Goal: Check status: Check status

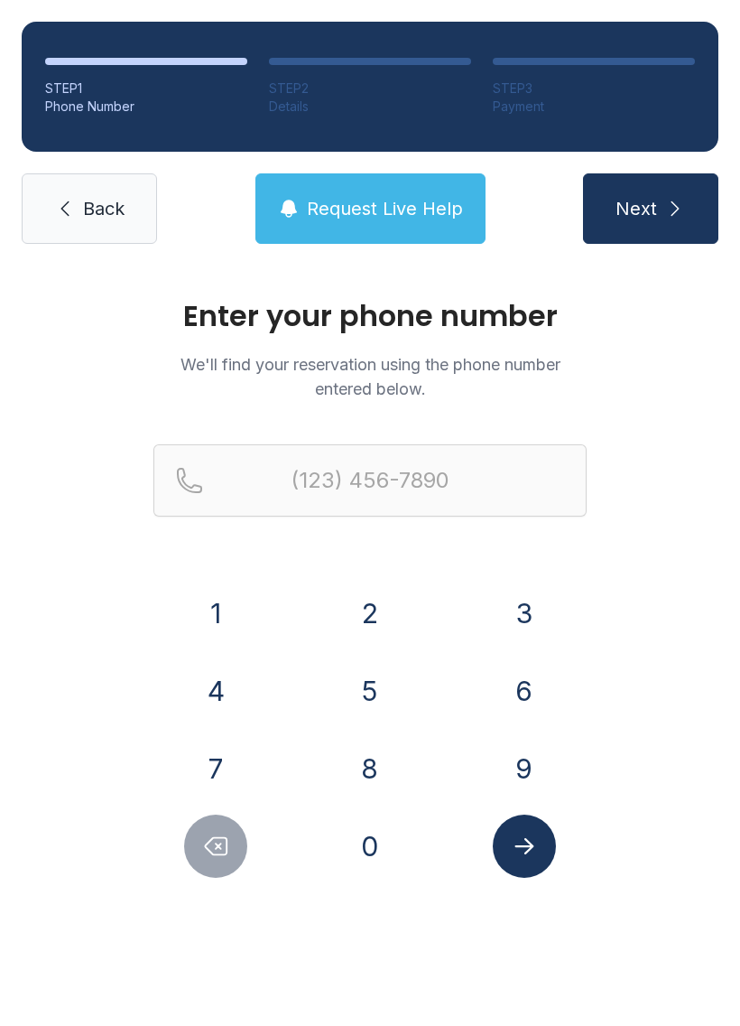
click at [531, 774] on button "9" at bounding box center [524, 768] width 63 height 63
click at [415, 869] on div "0" at bounding box center [370, 845] width 125 height 63
click at [246, 692] on button "4" at bounding box center [215, 690] width 63 height 63
click at [249, 694] on div "4" at bounding box center [215, 690] width 125 height 63
click at [191, 847] on button "Delete number" at bounding box center [215, 845] width 63 height 63
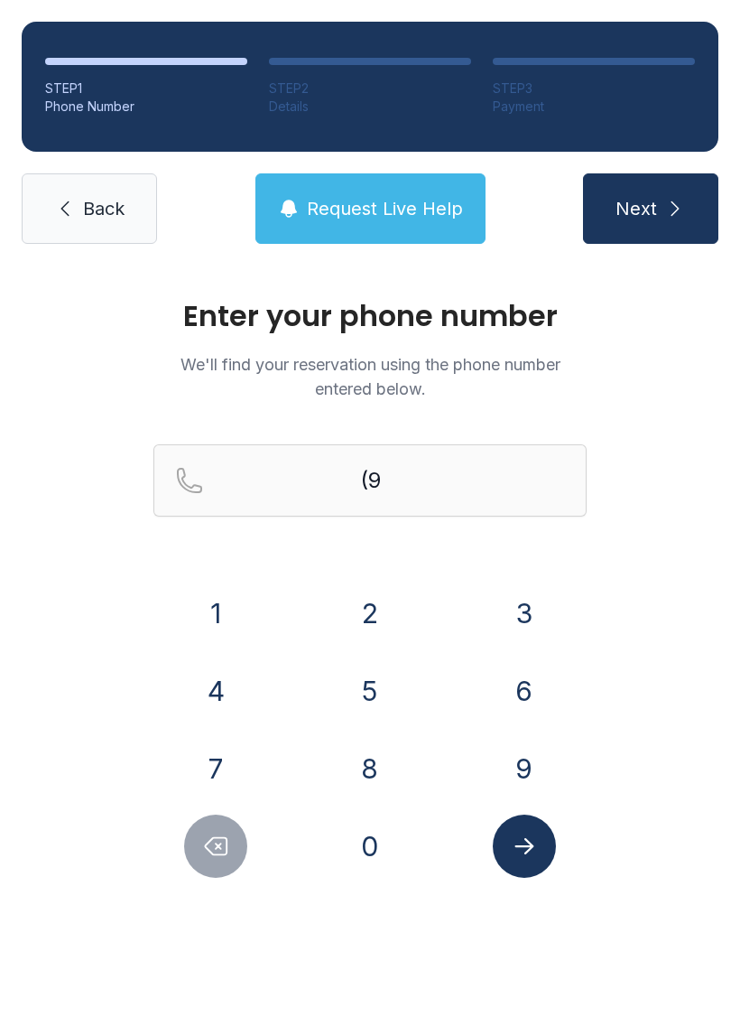
click at [376, 856] on button "0" at bounding box center [370, 845] width 63 height 63
click at [245, 682] on button "4" at bounding box center [215, 690] width 63 height 63
click at [227, 696] on button "4" at bounding box center [215, 690] width 63 height 63
click at [391, 850] on button "0" at bounding box center [370, 845] width 63 height 63
click at [221, 593] on button "1" at bounding box center [215, 612] width 63 height 63
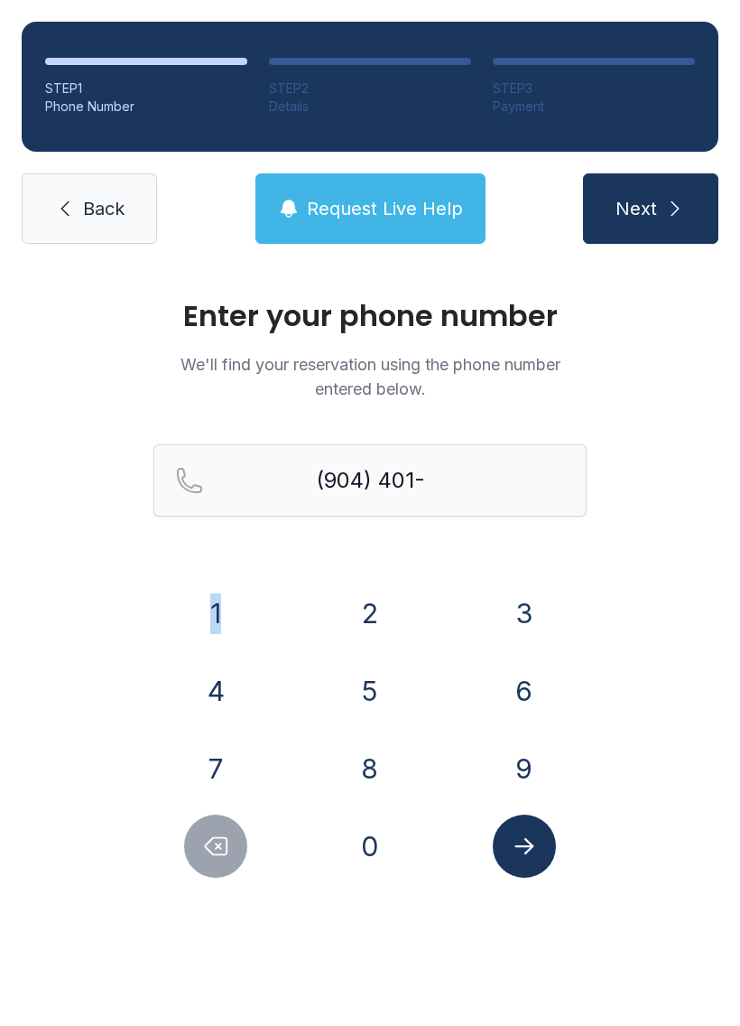
click at [522, 682] on button "6" at bounding box center [524, 690] width 63 height 63
click at [229, 768] on button "7" at bounding box center [215, 768] width 63 height 63
click at [518, 694] on button "6" at bounding box center [524, 690] width 63 height 63
click at [229, 846] on icon "Delete number" at bounding box center [215, 845] width 27 height 27
click at [228, 845] on icon "Delete number" at bounding box center [215, 845] width 27 height 27
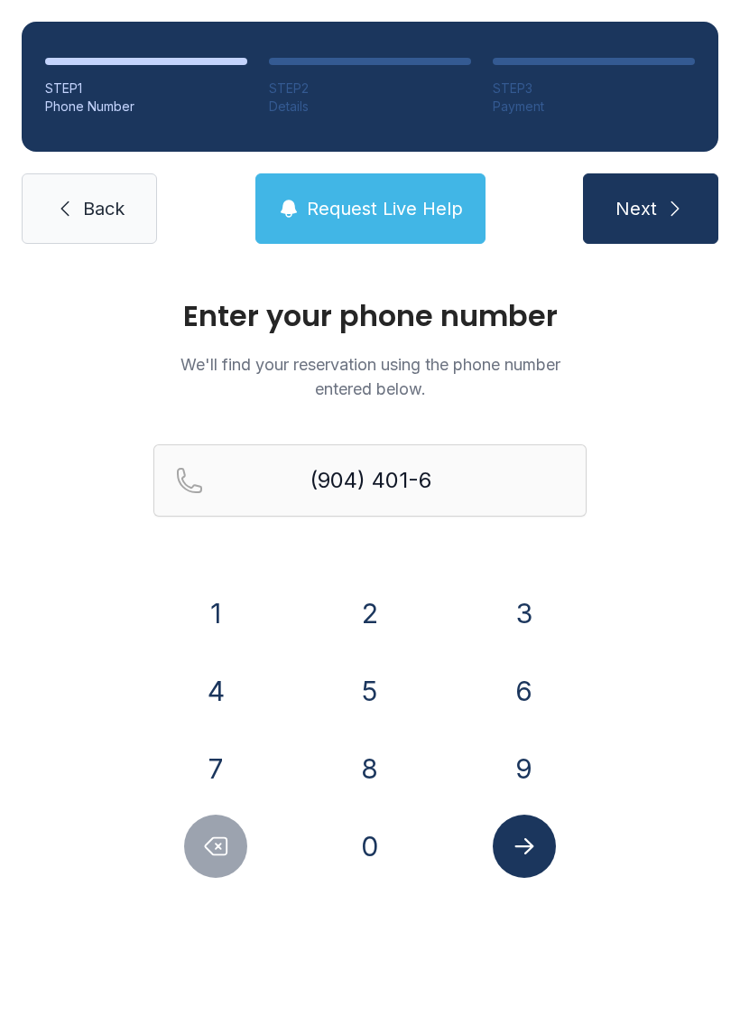
click at [225, 849] on icon "Delete number" at bounding box center [215, 845] width 27 height 27
click at [226, 615] on button "1" at bounding box center [215, 612] width 63 height 63
click at [522, 677] on button "6" at bounding box center [524, 690] width 63 height 63
click at [218, 775] on button "7" at bounding box center [215, 768] width 63 height 63
click at [515, 677] on button "6" at bounding box center [524, 690] width 63 height 63
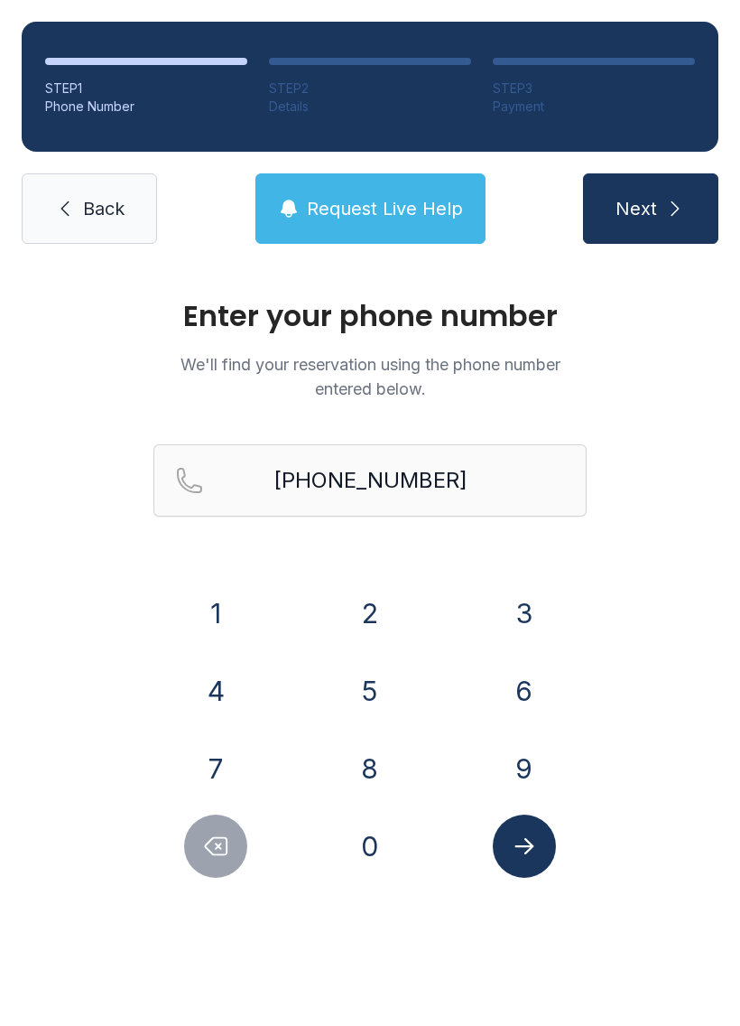
click at [534, 849] on icon "Submit lookup form" at bounding box center [524, 845] width 27 height 27
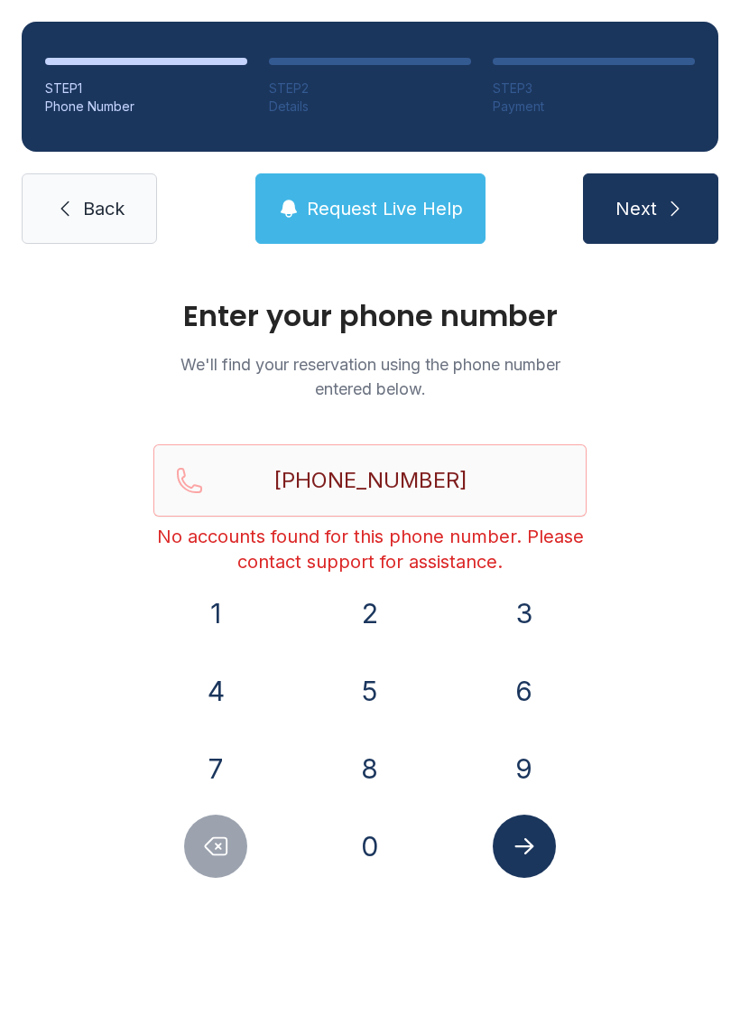
click at [535, 831] on button "Submit lookup form" at bounding box center [524, 845] width 63 height 63
click at [227, 838] on icon "Delete number" at bounding box center [215, 845] width 27 height 27
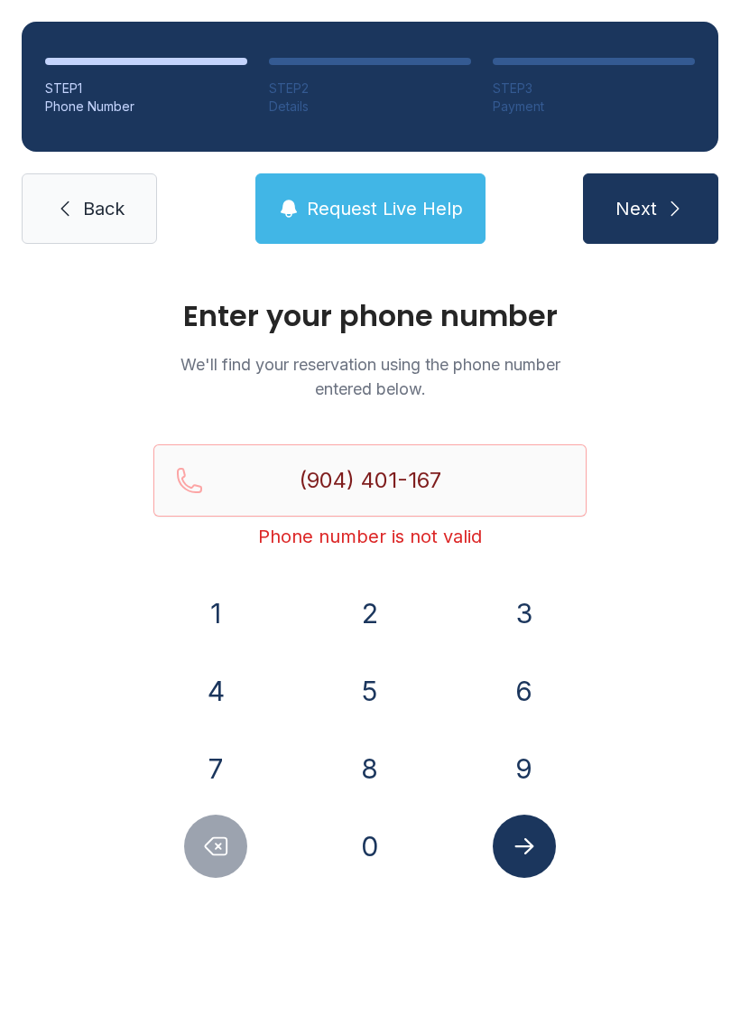
click at [211, 822] on button "Delete number" at bounding box center [215, 845] width 63 height 63
click at [208, 796] on button "7" at bounding box center [215, 768] width 63 height 63
click at [213, 803] on div "1 2 3 4 5 6 7 8 9 0" at bounding box center [369, 729] width 433 height 296
click at [222, 797] on button "7" at bounding box center [215, 768] width 63 height 63
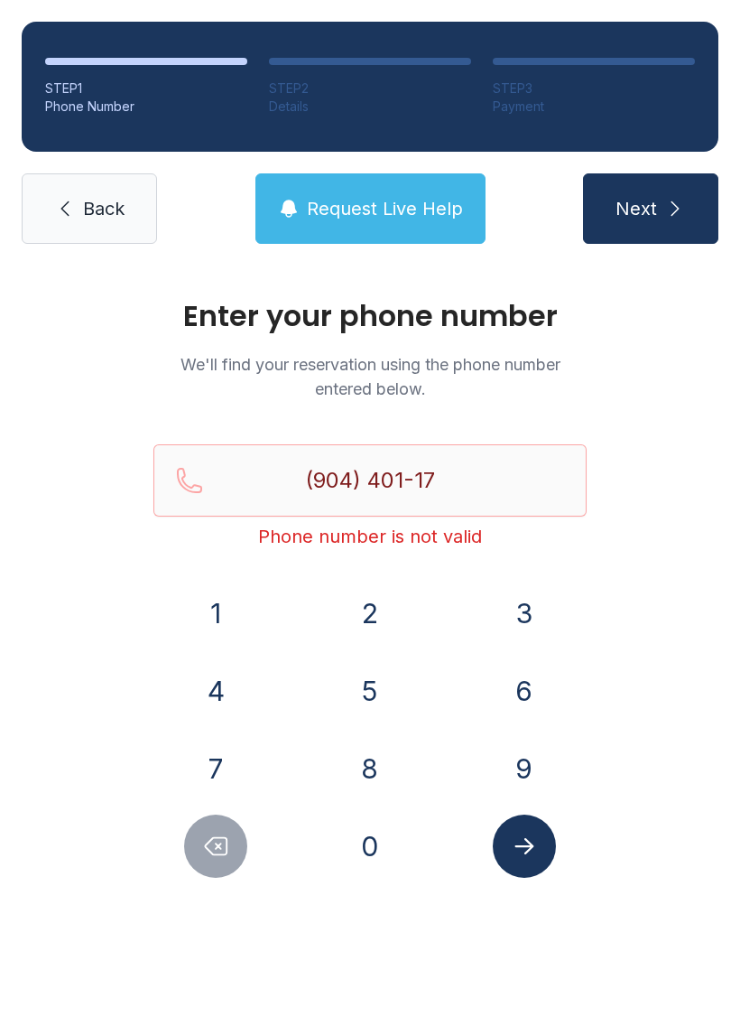
type input "(904) 401-177"
click at [119, 211] on span "Back" at bounding box center [104, 208] width 42 height 25
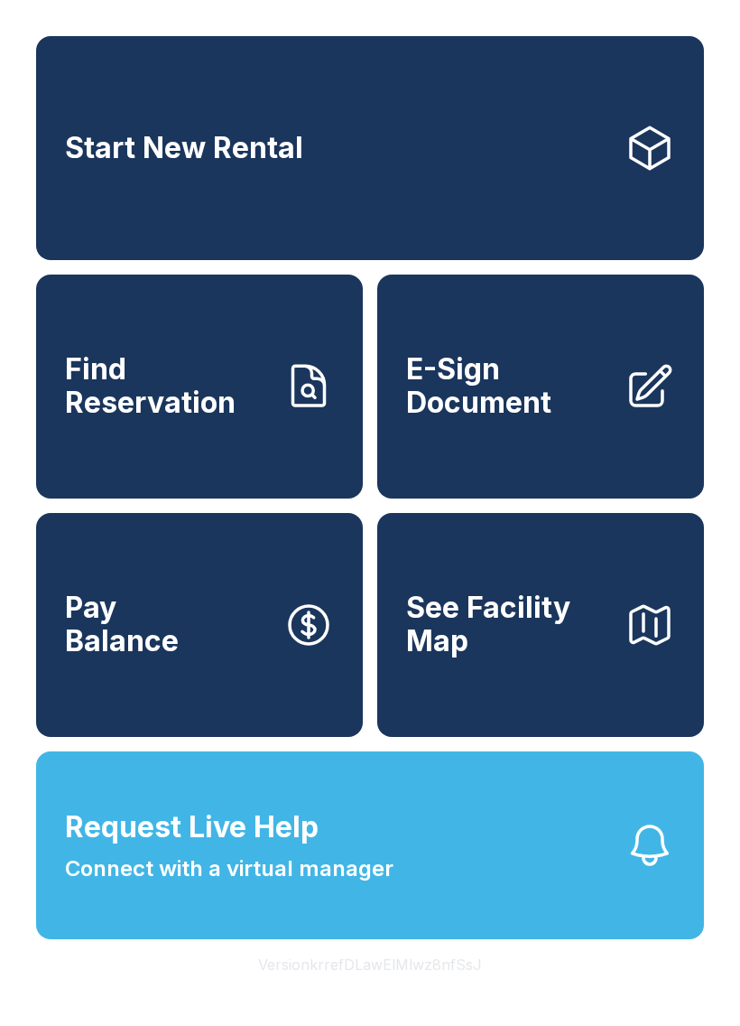
click at [162, 419] on span "Find Reservation" at bounding box center [167, 386] width 204 height 66
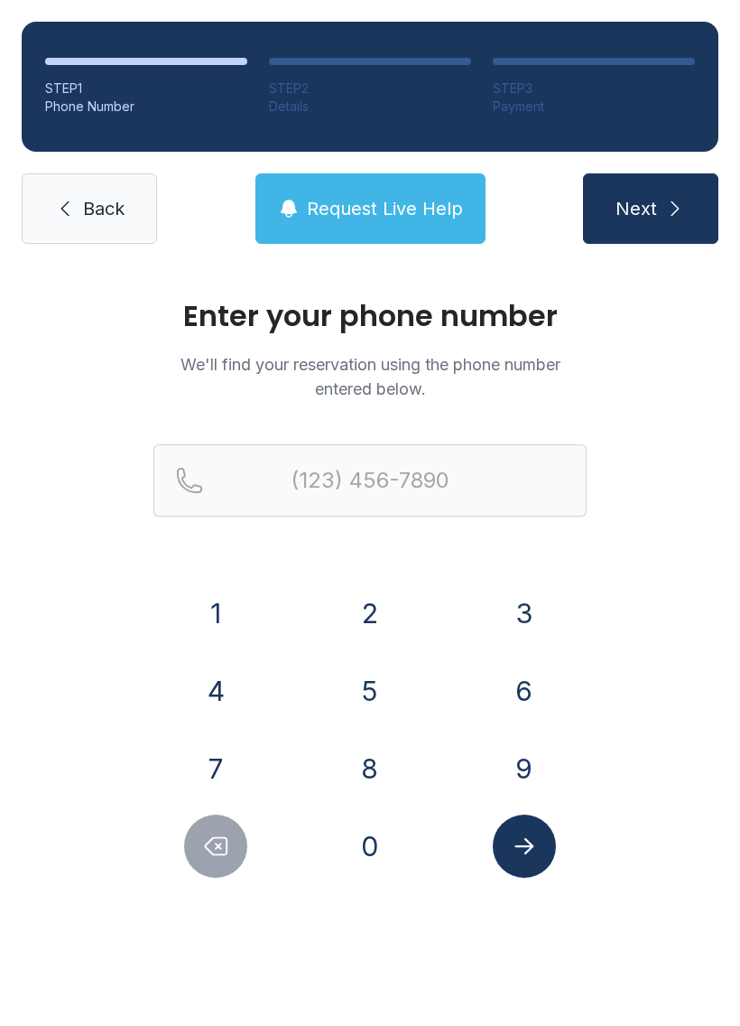
click at [524, 756] on button "9" at bounding box center [524, 768] width 63 height 63
click at [395, 849] on button "0" at bounding box center [370, 845] width 63 height 63
click at [229, 697] on button "4" at bounding box center [215, 690] width 63 height 63
click at [220, 688] on button "4" at bounding box center [215, 690] width 63 height 63
click at [385, 856] on button "0" at bounding box center [370, 845] width 63 height 63
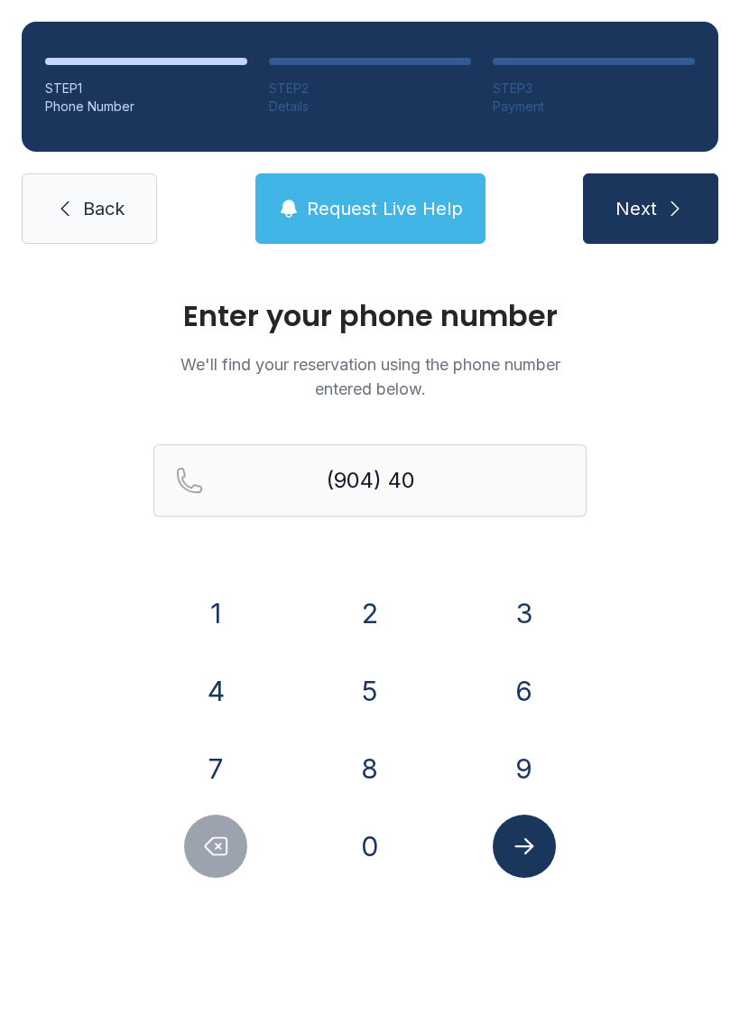
click at [239, 608] on button "1" at bounding box center [215, 612] width 63 height 63
type input "(904) 401-"
